Goal: Task Accomplishment & Management: Complete application form

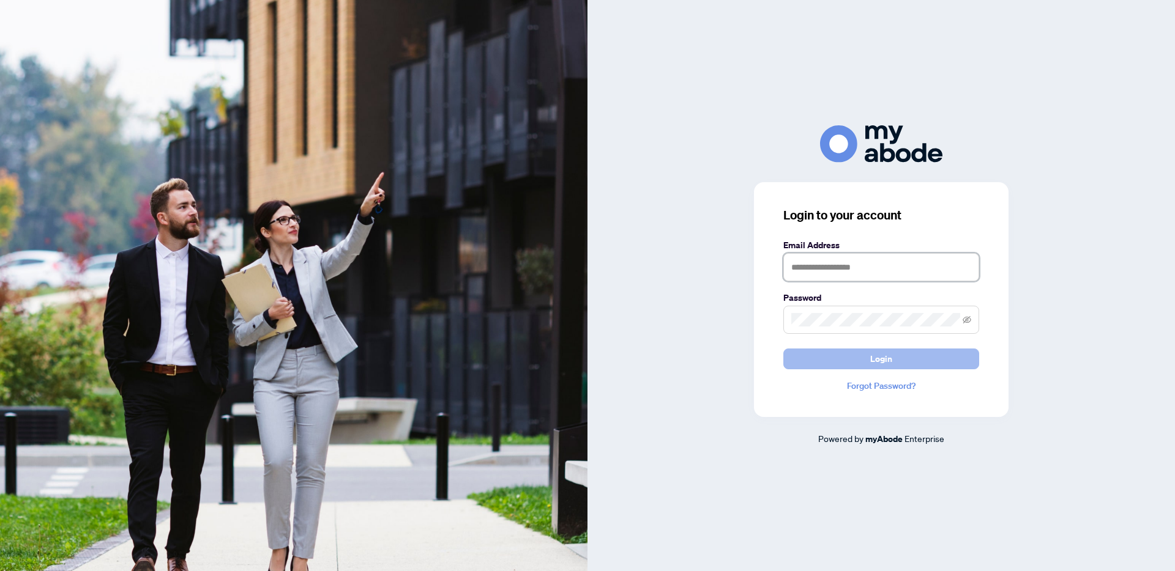
type input "**********"
click at [874, 360] on span "Login" at bounding box center [881, 359] width 22 height 20
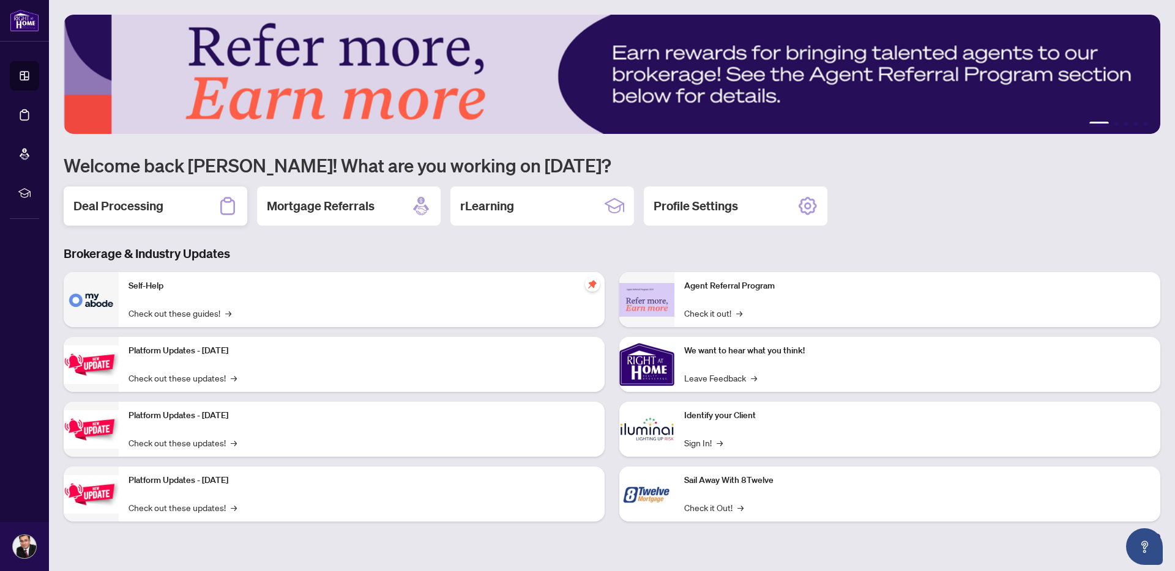
click at [181, 204] on div "Deal Processing" at bounding box center [156, 206] width 184 height 39
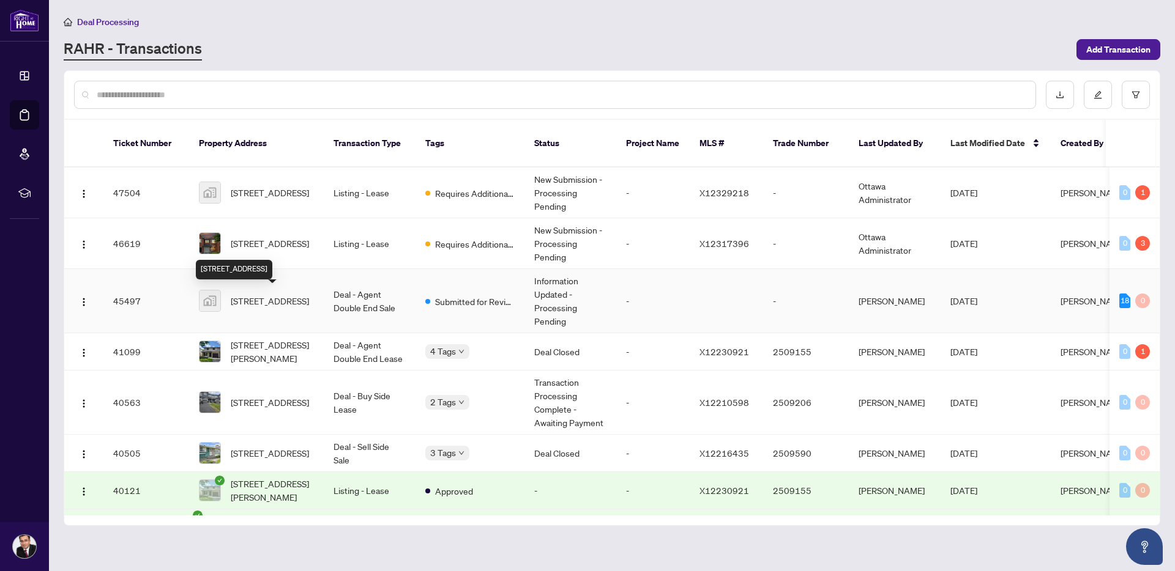
click at [254, 294] on span "[STREET_ADDRESS]" at bounding box center [270, 300] width 78 height 13
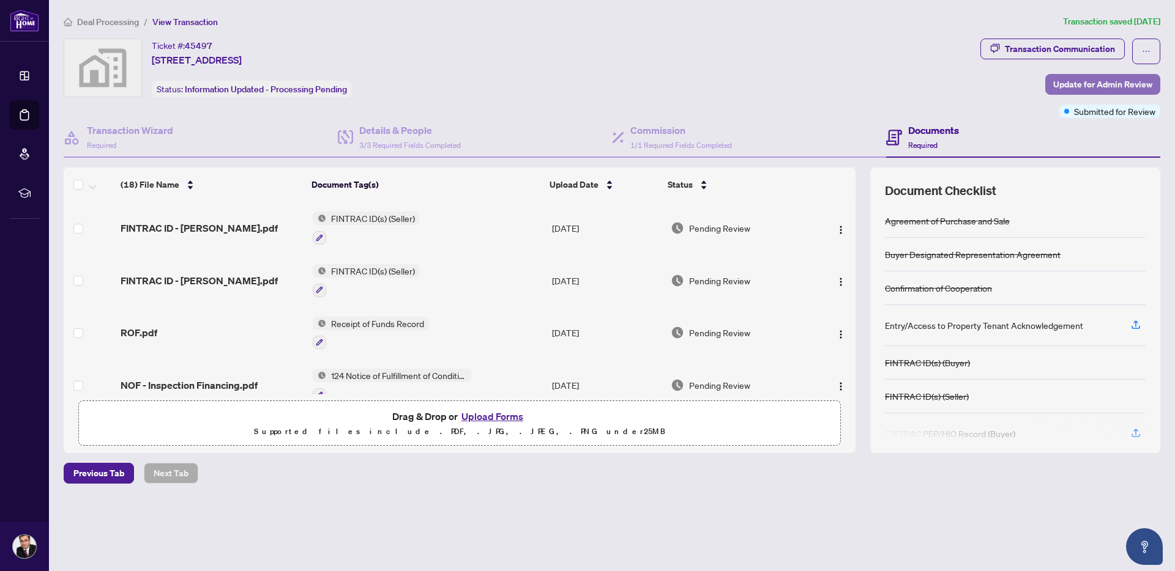
click at [1101, 81] on span "Update for Admin Review" at bounding box center [1102, 85] width 99 height 20
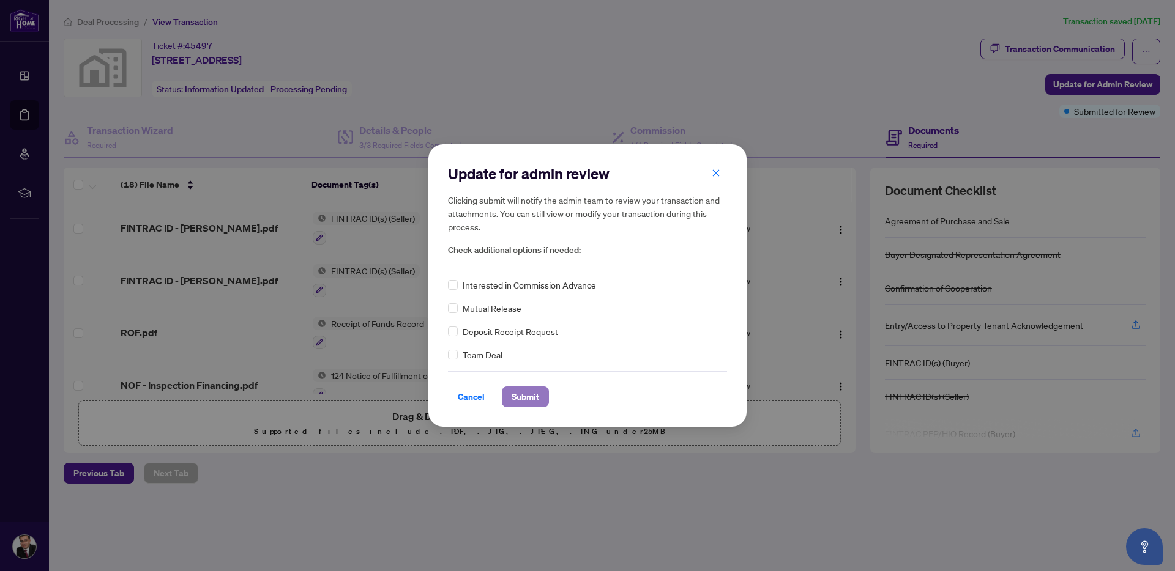
click at [513, 399] on span "Submit" at bounding box center [525, 397] width 28 height 20
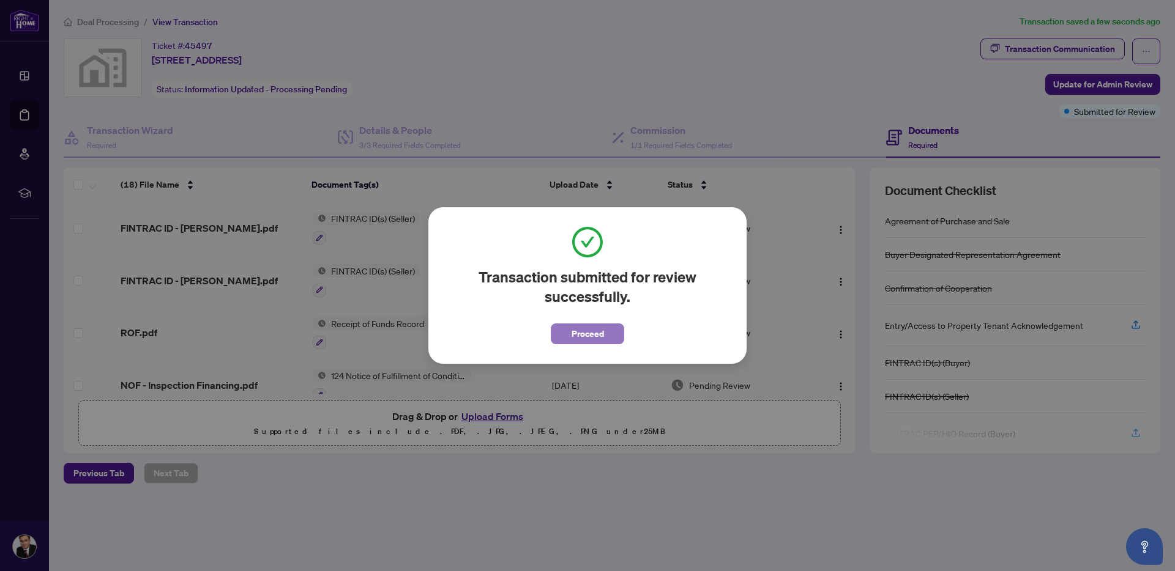
click at [578, 337] on span "Proceed" at bounding box center [587, 334] width 32 height 20
